Goal: Use online tool/utility

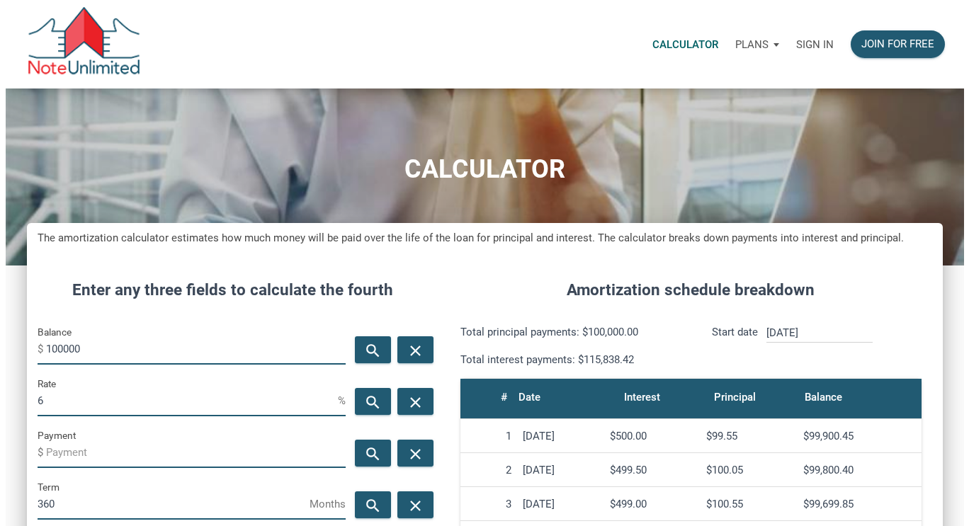
scroll to position [668, 916]
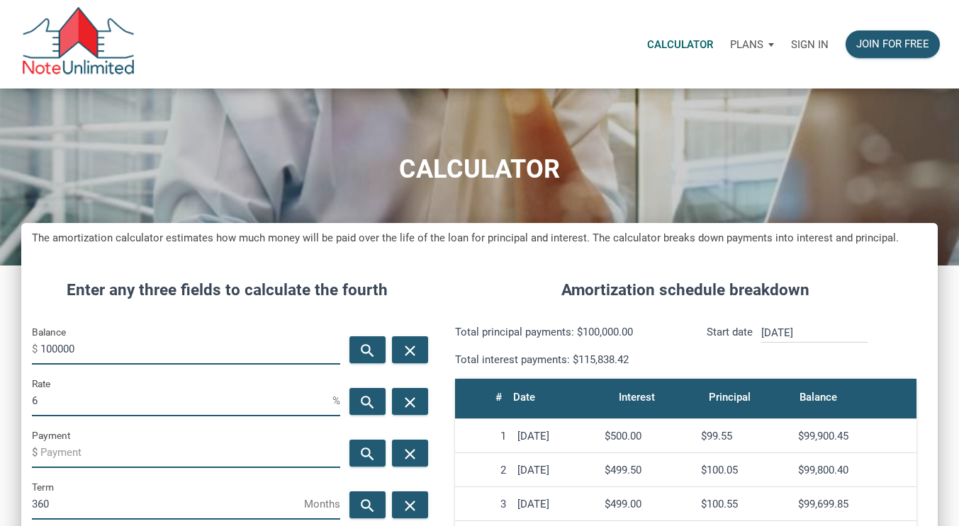
drag, startPoint x: 48, startPoint y: 351, endPoint x: 33, endPoint y: 357, distance: 16.6
click at [33, 357] on div "Balance $ 100000" at bounding box center [186, 344] width 308 height 41
drag, startPoint x: 52, startPoint y: 351, endPoint x: 38, endPoint y: 350, distance: 14.2
click at [38, 350] on div "Balance $ 100000" at bounding box center [186, 344] width 308 height 41
type input "350000"
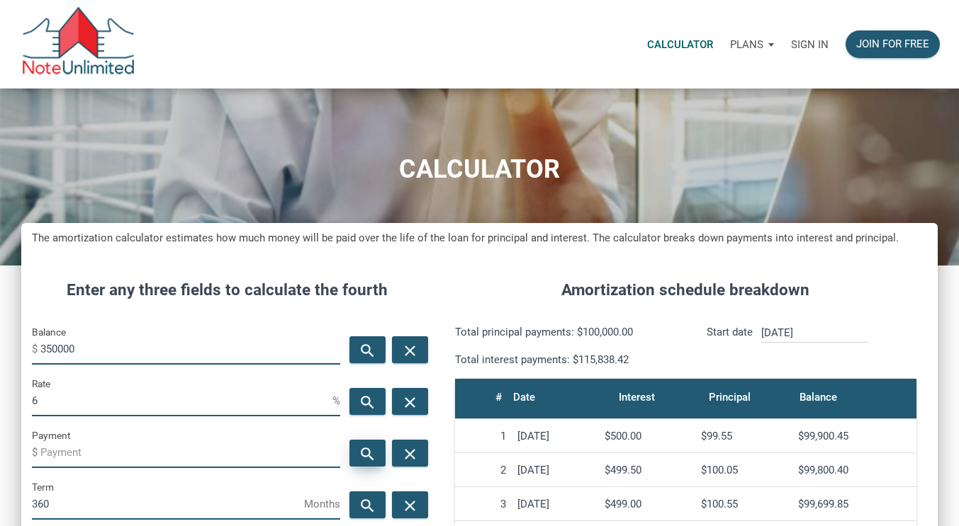
click at [368, 455] on icon "search" at bounding box center [367, 454] width 17 height 18
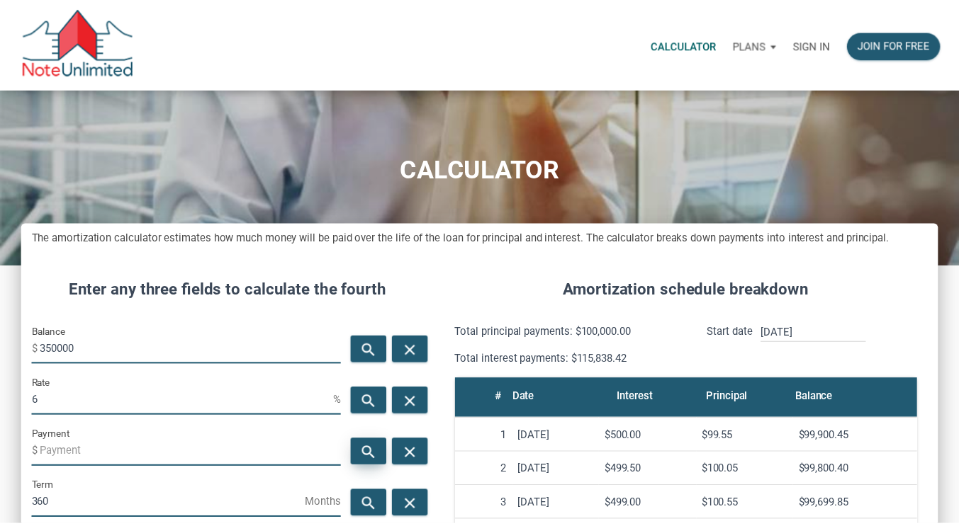
scroll to position [668, 927]
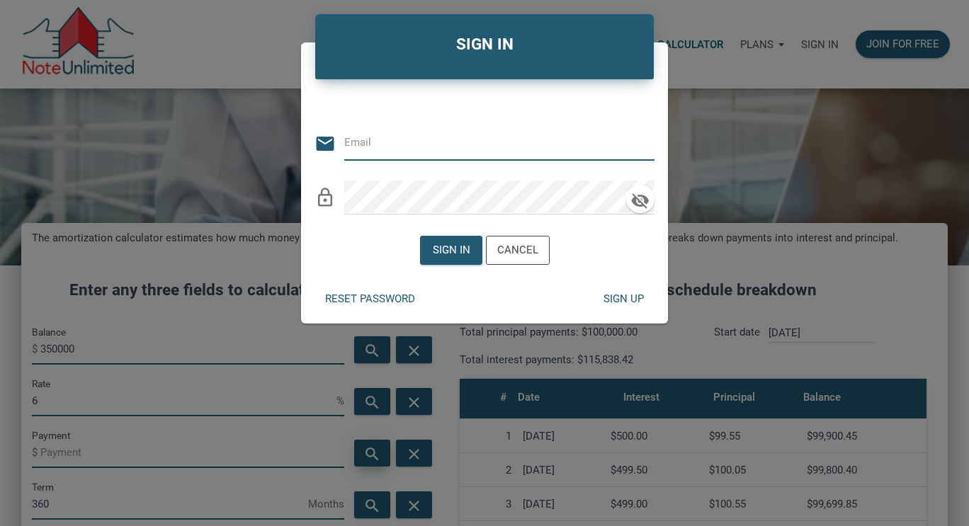
type input "[EMAIL_ADDRESS][DOMAIN_NAME]"
click at [458, 250] on div "Sign in" at bounding box center [451, 250] width 38 height 16
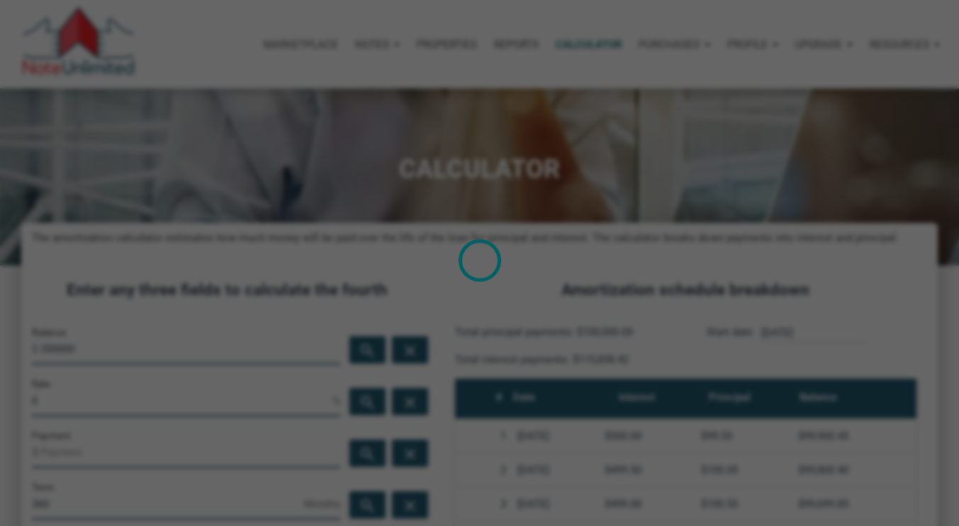
scroll to position [707938, 707690]
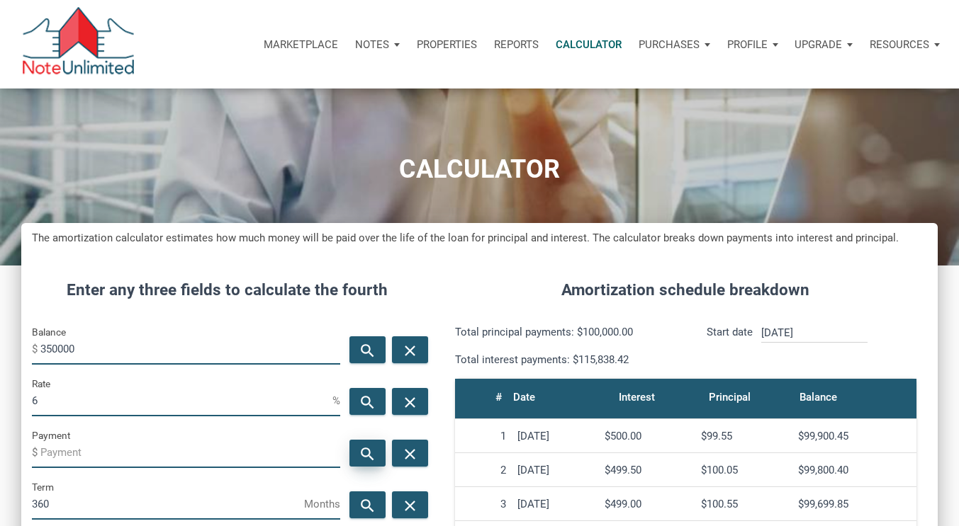
click at [353, 458] on div "search" at bounding box center [367, 453] width 36 height 27
type input "-2098.43"
drag, startPoint x: 44, startPoint y: 403, endPoint x: 0, endPoint y: 417, distance: 46.2
click at [0, 414] on div "CALCULATOR The amortization calculator estimates how much money will be paid ov…" at bounding box center [479, 490] width 959 height 803
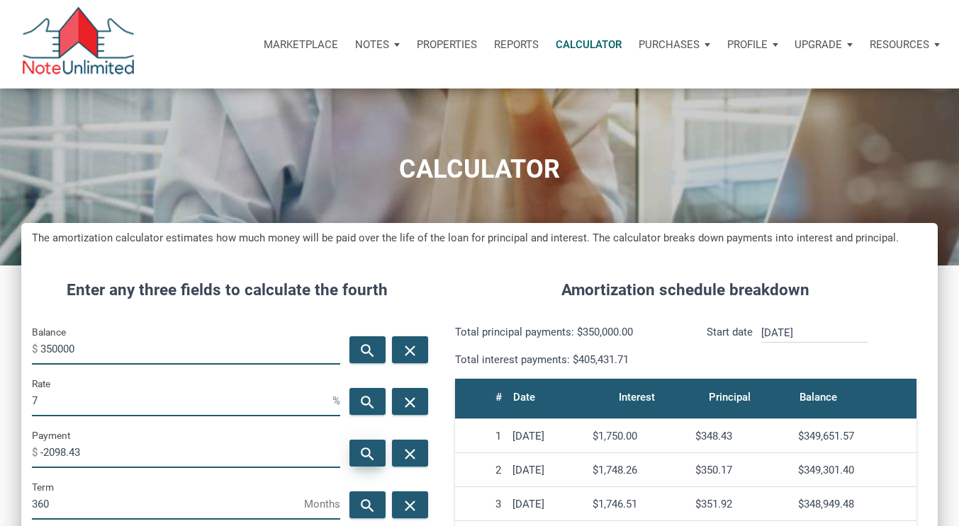
type input "7"
click at [376, 461] on icon "search" at bounding box center [367, 454] width 17 height 18
type input "-2328.56"
